Goal: Find contact information: Find contact information

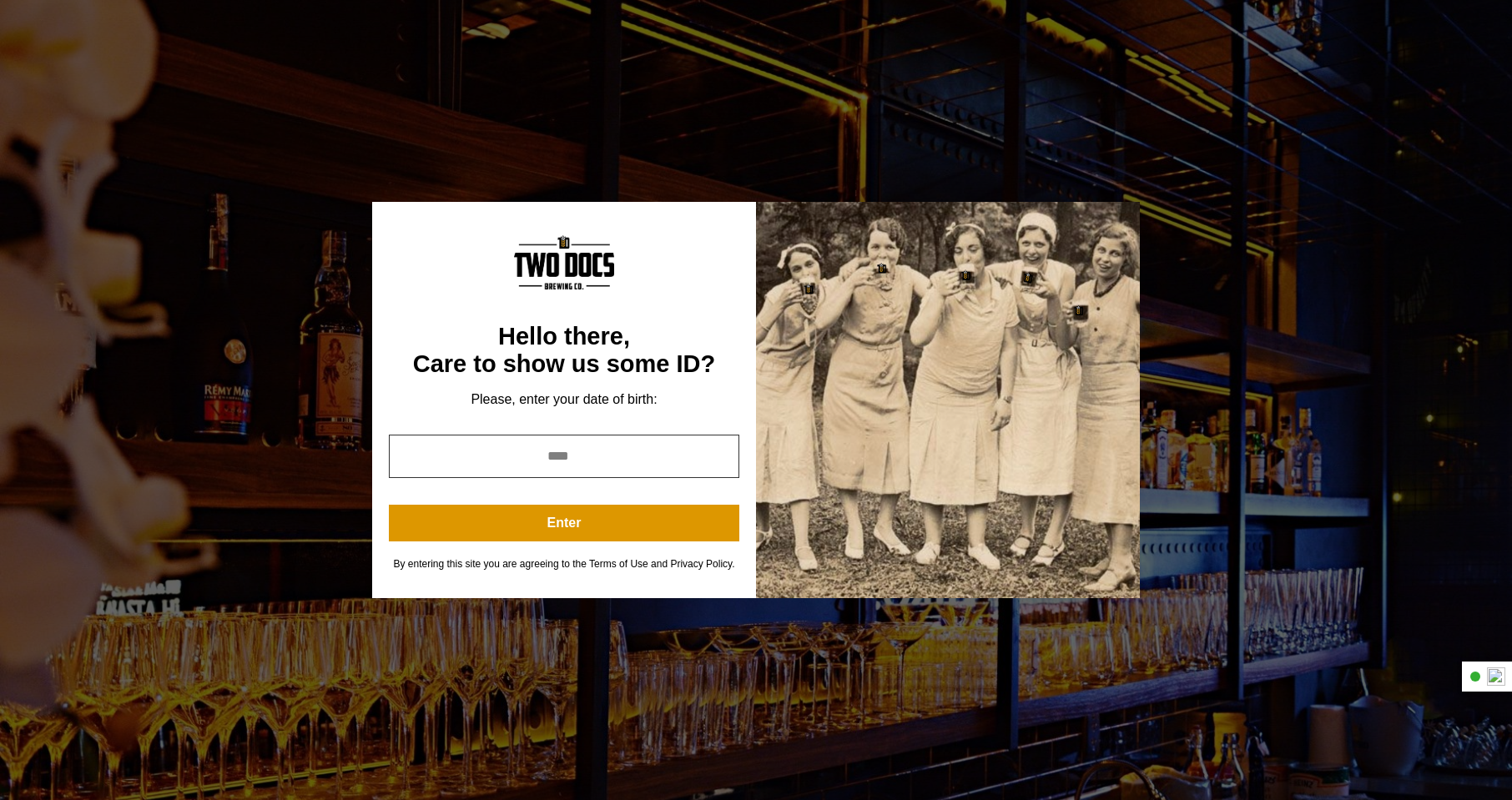
click at [573, 464] on input "year" at bounding box center [563, 456] width 351 height 43
type input "****"
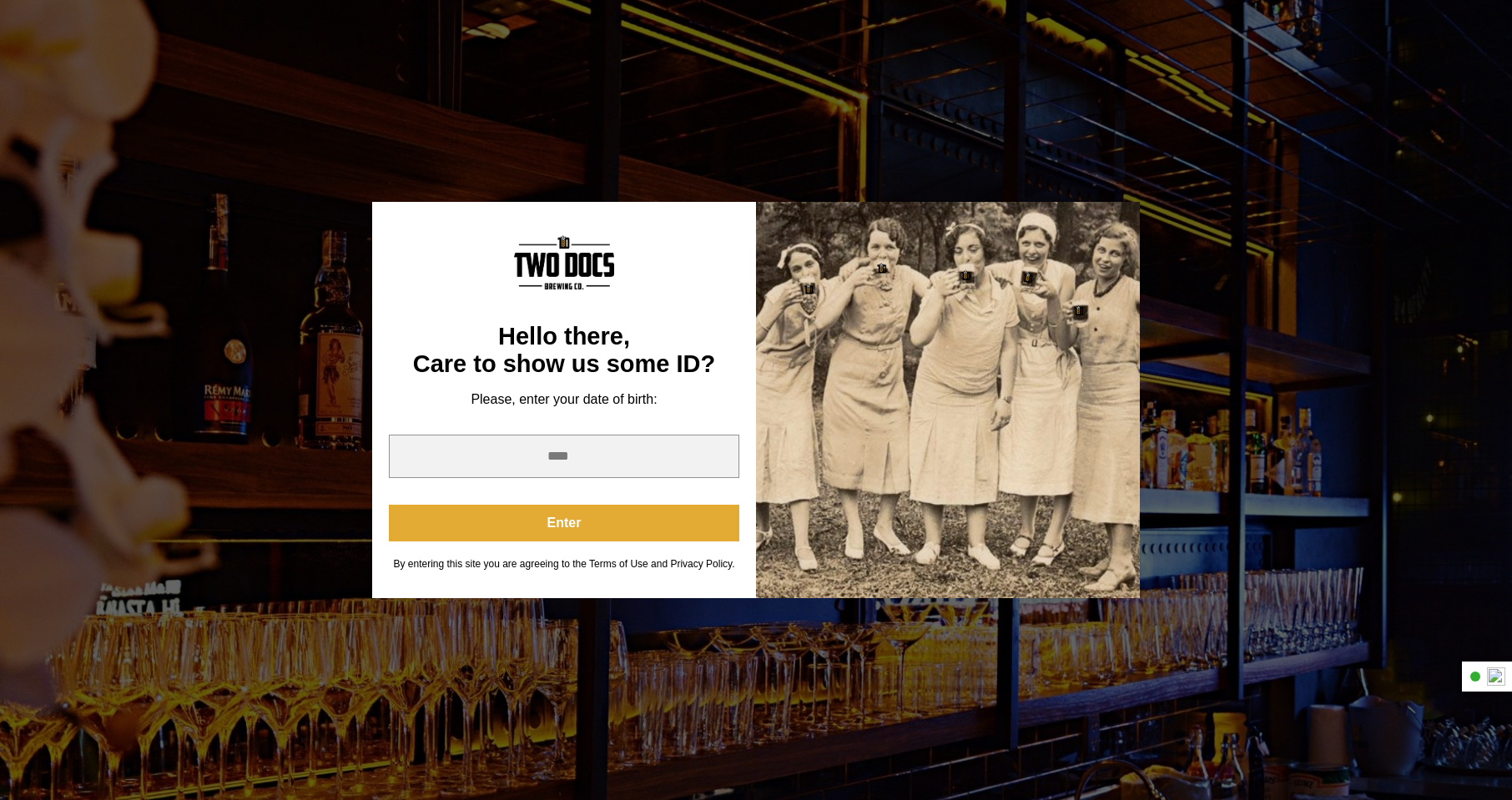
click at [564, 532] on button "Enter" at bounding box center [563, 524] width 351 height 37
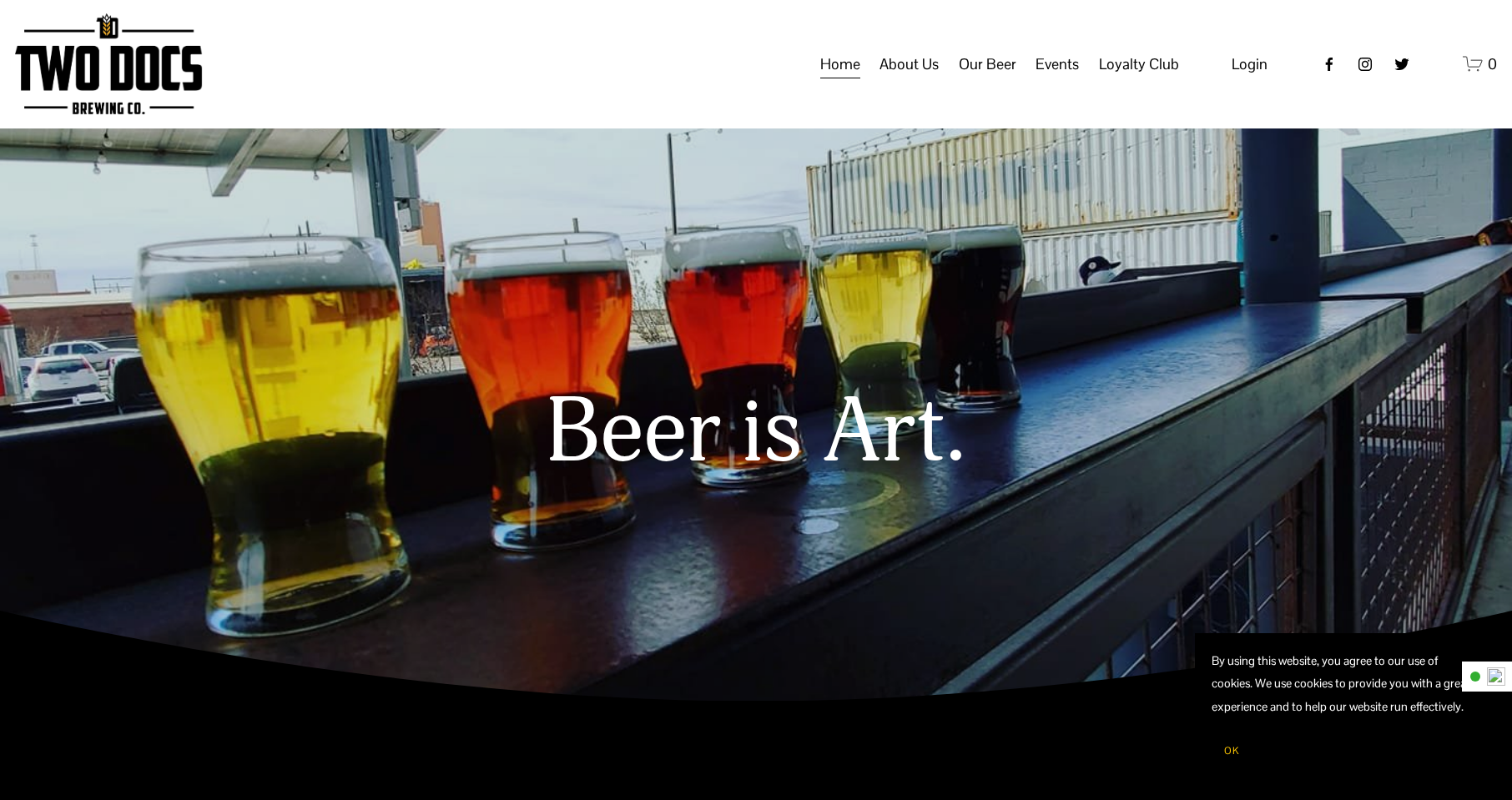
click at [911, 79] on span "About Us" at bounding box center [909, 64] width 59 height 28
click at [0, 0] on span "Our Mission" at bounding box center [0, 0] width 0 height 0
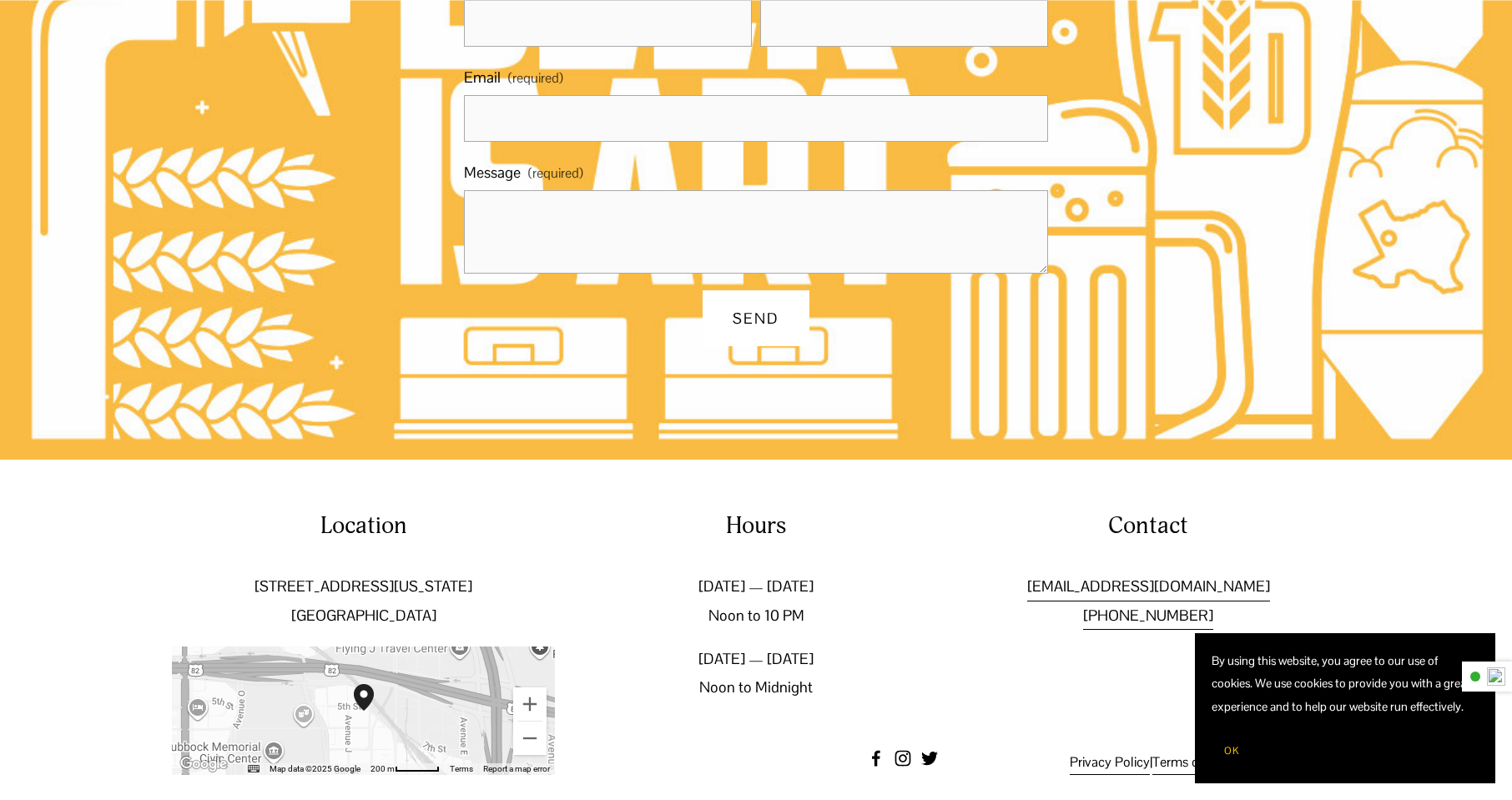
scroll to position [1233, 0]
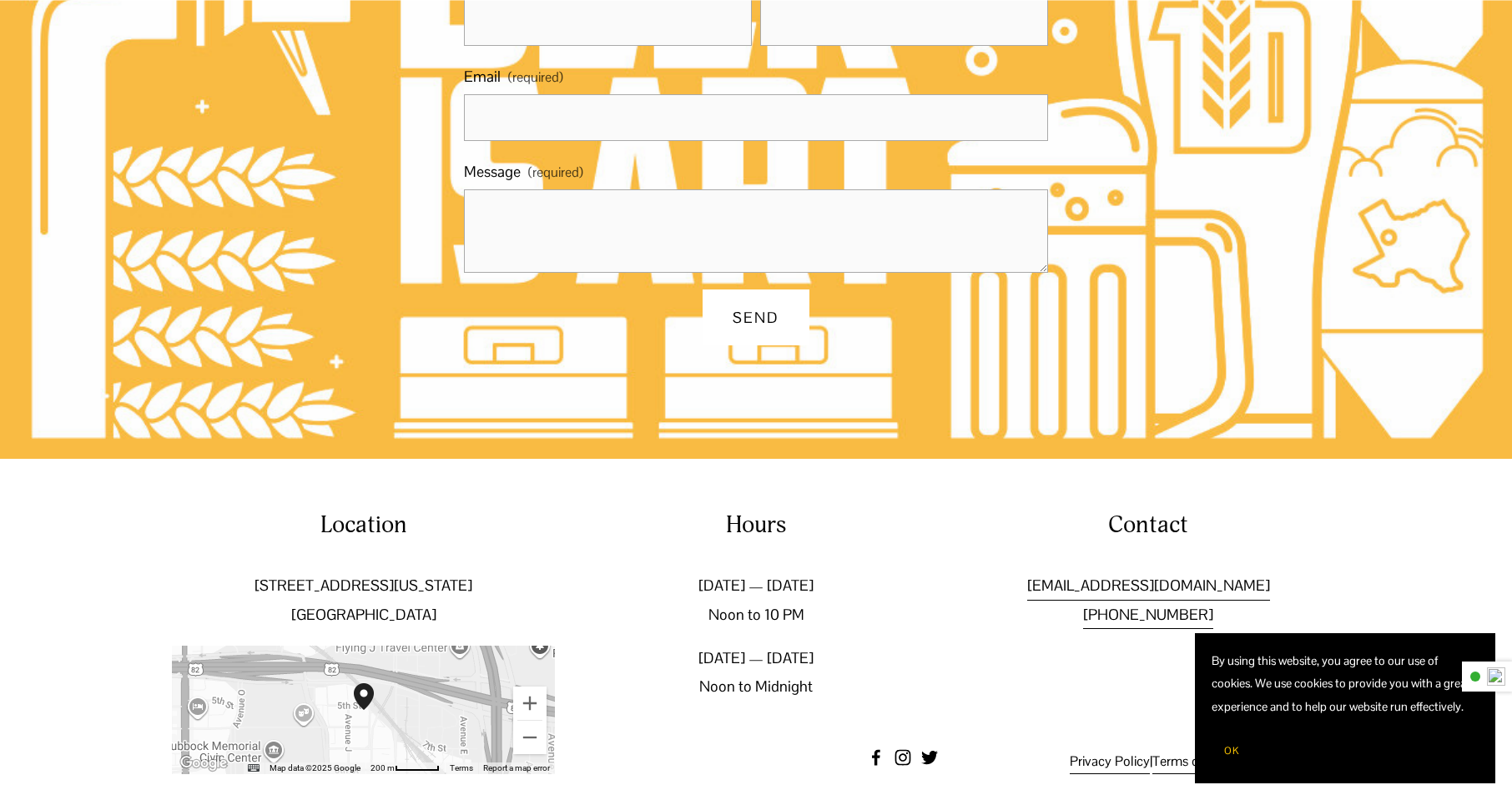
drag, startPoint x: 1277, startPoint y: 568, endPoint x: 1024, endPoint y: 567, distance: 253.0
click at [1024, 571] on p "[EMAIL_ADDRESS][DOMAIN_NAME] [PHONE_NUMBER]" at bounding box center [1149, 600] width 383 height 57
